Goal: Task Accomplishment & Management: Manage account settings

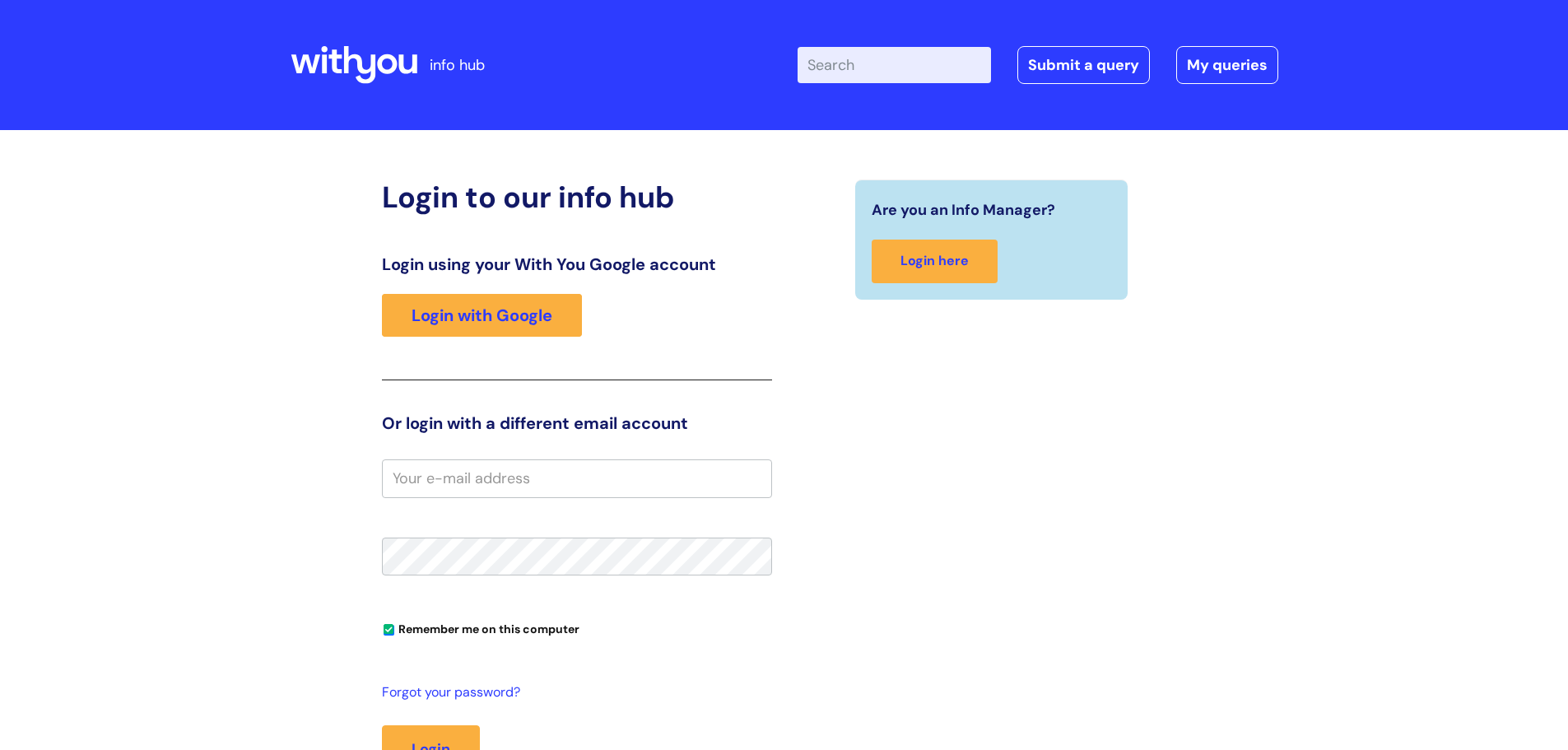
click at [415, 473] on input "email" at bounding box center [577, 478] width 390 height 38
type input "[PERSON_NAME][EMAIL_ADDRESS][PERSON_NAME][DOMAIN_NAME]"
click at [382, 725] on button "Login" at bounding box center [431, 749] width 98 height 48
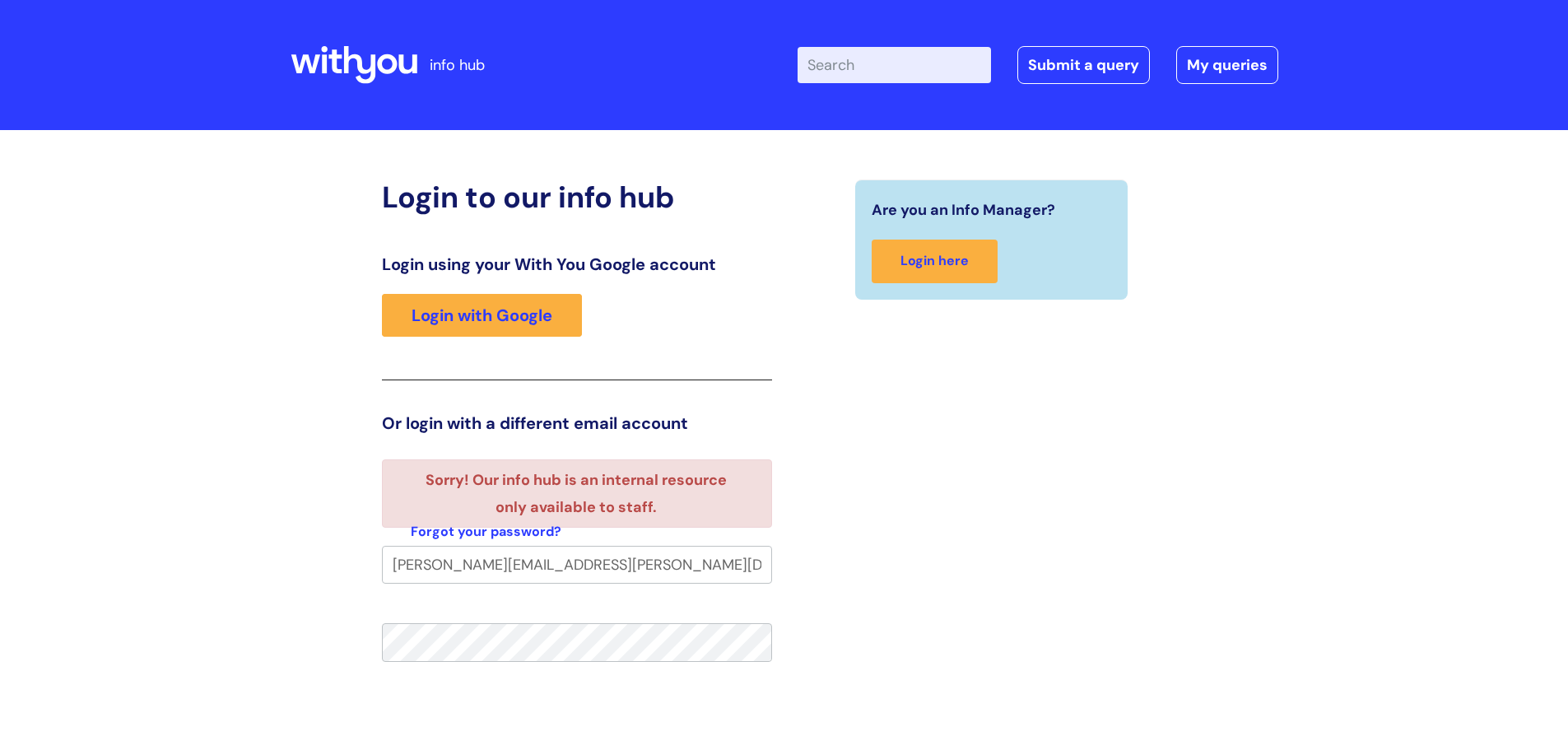
click at [323, 383] on div "Login to our info hub Login using your With You Google account Login with Googl…" at bounding box center [784, 545] width 988 height 731
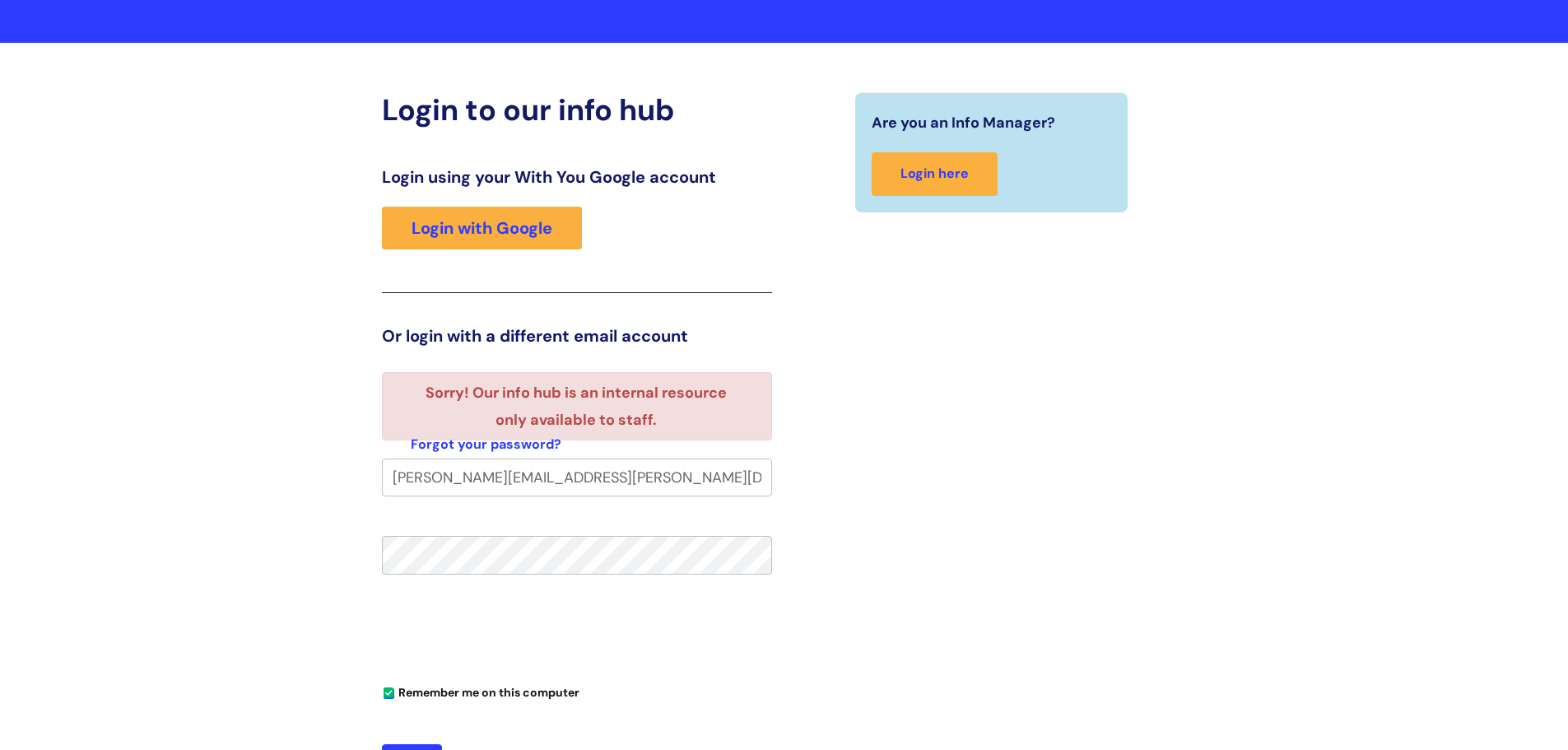
scroll to position [98, 0]
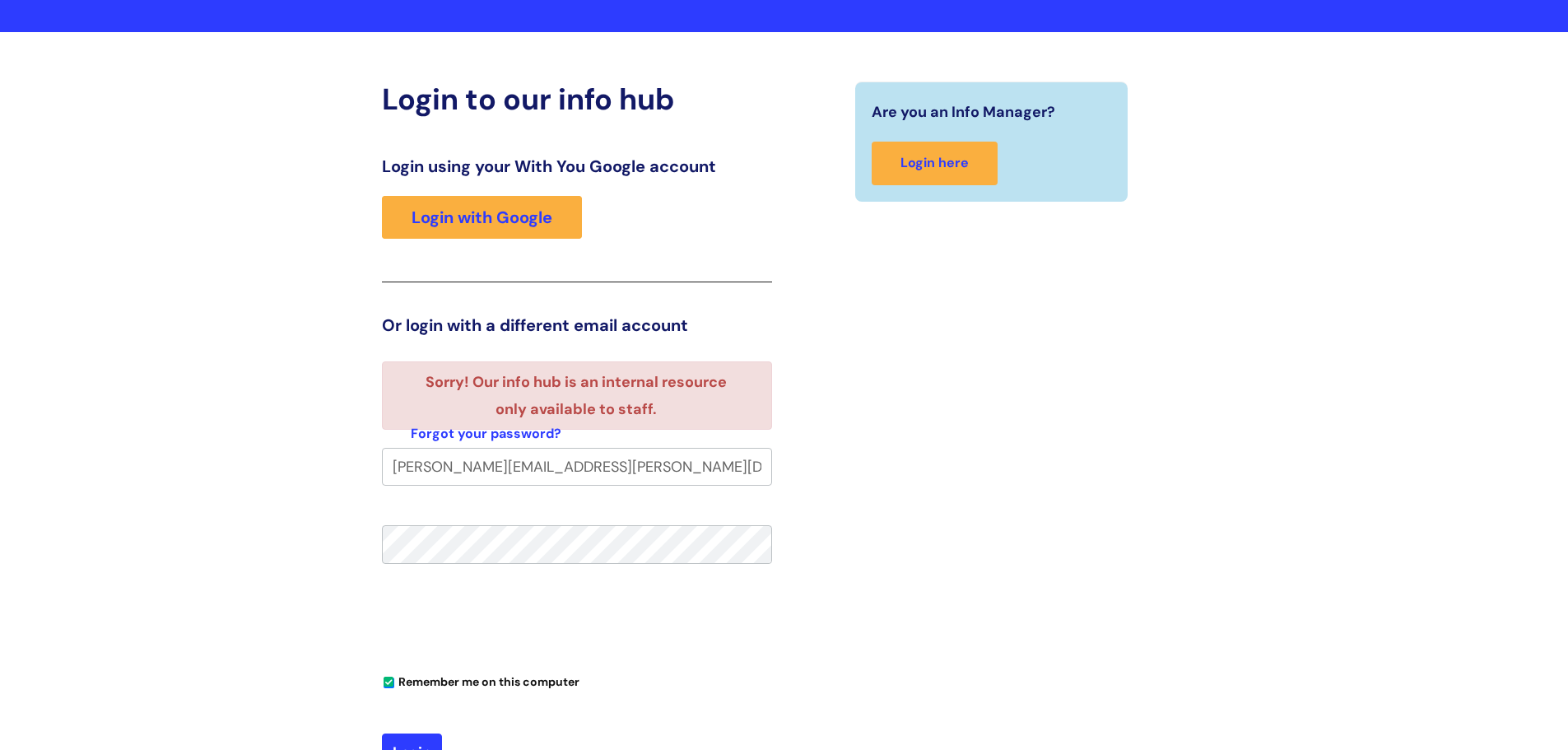
click at [269, 406] on div "Login to our info hub Login using your With You Google account Login with Googl…" at bounding box center [784, 457] width 1568 height 849
